Goal: Use online tool/utility: Use online tool/utility

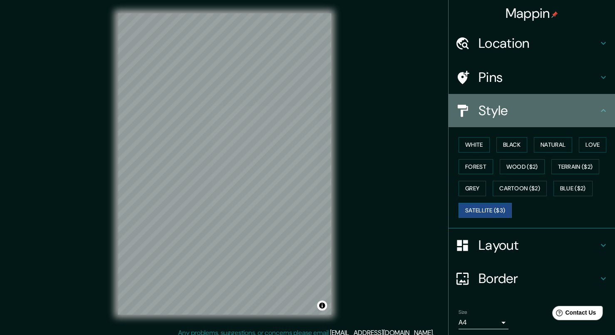
click at [583, 123] on div "Style" at bounding box center [532, 110] width 166 height 33
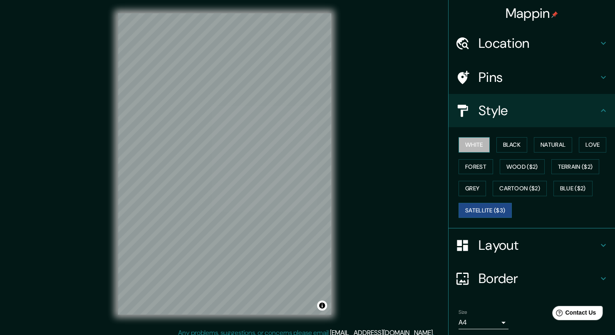
click at [476, 144] on button "White" at bounding box center [474, 144] width 31 height 15
click at [522, 142] on div "White Black Natural Love Forest Wood ($2) Terrain ($2) Grey Cartoon ($2) Blue (…" at bounding box center [535, 177] width 160 height 87
click at [510, 142] on button "Black" at bounding box center [512, 144] width 31 height 15
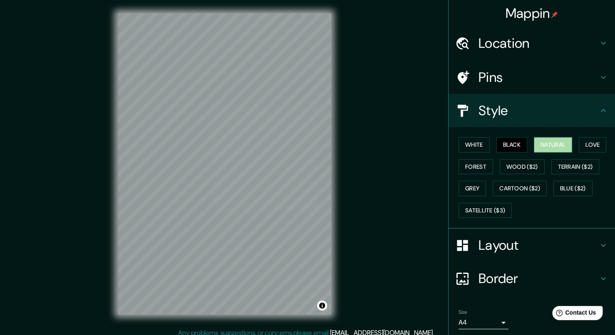
click at [544, 143] on button "Natural" at bounding box center [553, 144] width 38 height 15
click at [579, 147] on button "Love" at bounding box center [592, 144] width 27 height 15
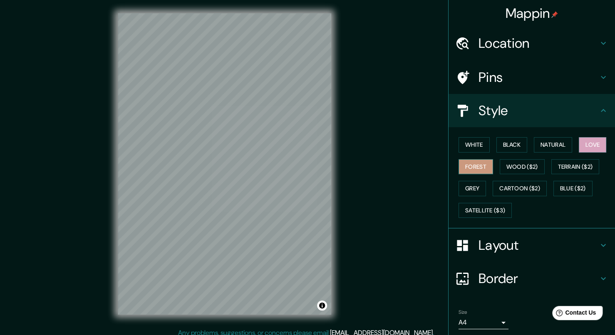
click at [469, 167] on button "Forest" at bounding box center [476, 166] width 35 height 15
click at [514, 172] on button "Wood ($2)" at bounding box center [522, 166] width 45 height 15
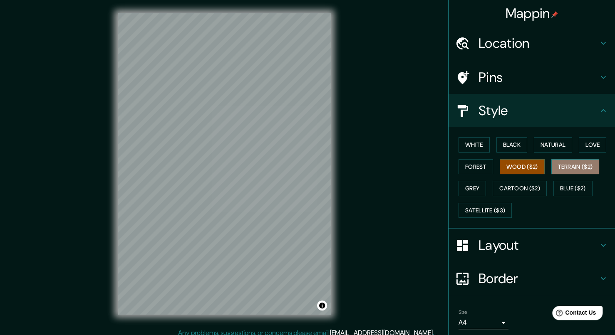
click at [554, 166] on button "Terrain ($2)" at bounding box center [575, 166] width 48 height 15
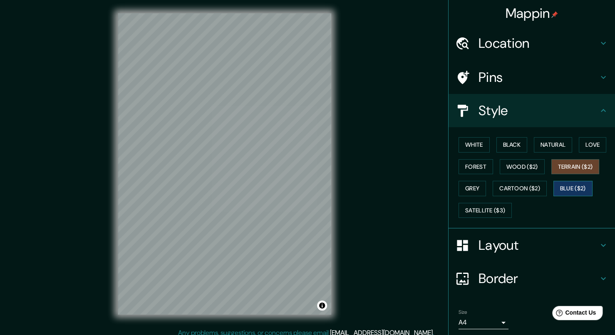
click at [554, 187] on button "Blue ($2)" at bounding box center [573, 188] width 39 height 15
click at [526, 189] on button "Cartoon ($2)" at bounding box center [520, 188] width 54 height 15
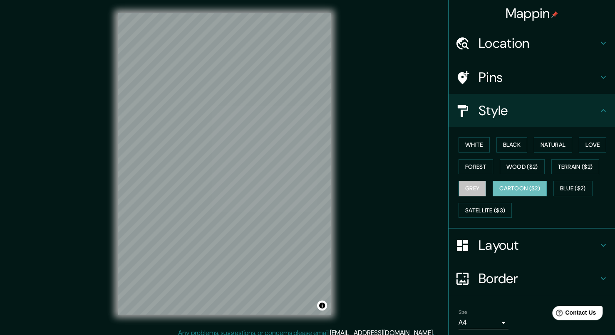
click at [469, 189] on button "Grey" at bounding box center [472, 188] width 27 height 15
click at [525, 189] on button "Cartoon ($2)" at bounding box center [520, 188] width 54 height 15
click at [478, 211] on button "Satellite ($3)" at bounding box center [485, 210] width 53 height 15
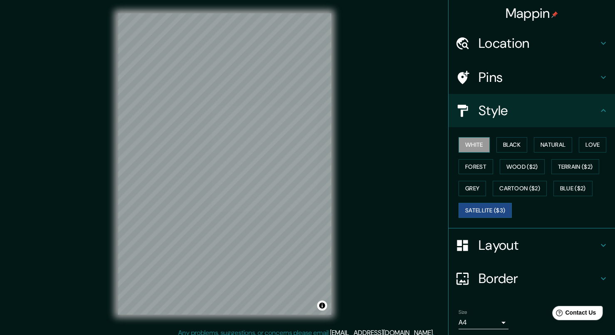
click at [471, 149] on button "White" at bounding box center [474, 144] width 31 height 15
click at [508, 147] on button "Black" at bounding box center [512, 144] width 31 height 15
click at [482, 147] on button "White" at bounding box center [474, 144] width 31 height 15
